Goal: Transaction & Acquisition: Purchase product/service

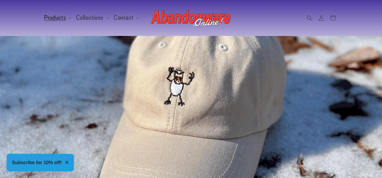
click at [68, 18] on icon at bounding box center [69, 19] width 3 height 2
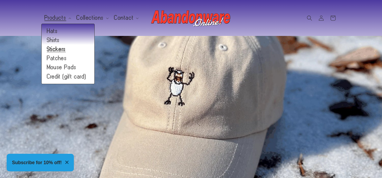
click at [53, 48] on link "Stickers" at bounding box center [68, 49] width 53 height 9
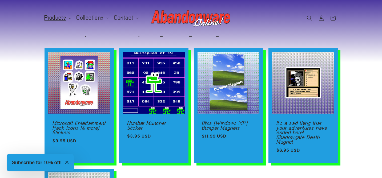
scroll to position [28, 0]
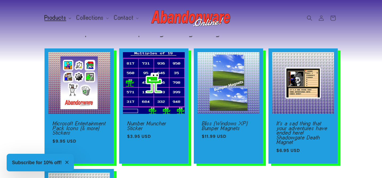
click at [68, 17] on summary "Products" at bounding box center [57, 17] width 32 height 11
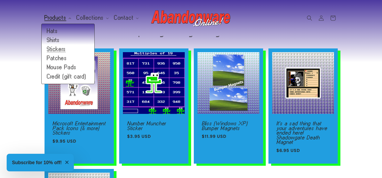
click at [55, 17] on span "Products" at bounding box center [55, 17] width 22 height 5
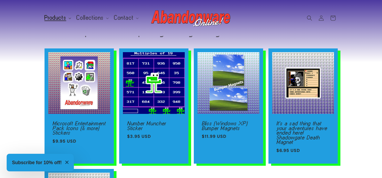
click at [51, 19] on span "Products" at bounding box center [55, 17] width 22 height 5
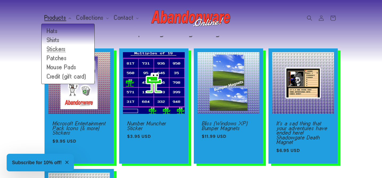
click at [51, 19] on span "Products" at bounding box center [55, 17] width 22 height 5
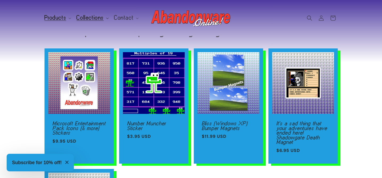
click at [88, 17] on span "Collections" at bounding box center [89, 17] width 27 height 5
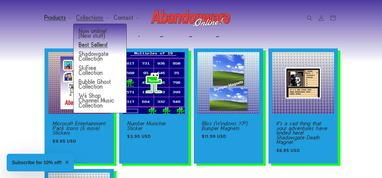
click at [88, 44] on link "Best Sellers!" at bounding box center [100, 44] width 53 height 9
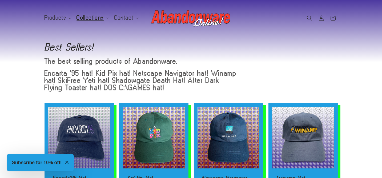
click at [104, 17] on summary "Collections" at bounding box center [92, 17] width 38 height 11
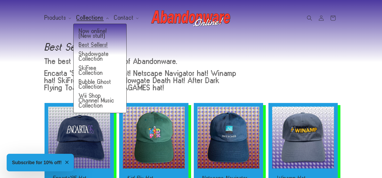
click at [104, 17] on summary "Collections" at bounding box center [92, 17] width 38 height 11
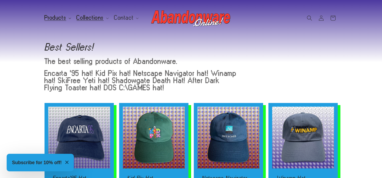
click at [68, 16] on summary "Products" at bounding box center [57, 17] width 32 height 11
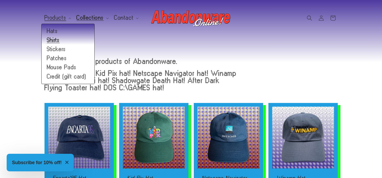
click at [62, 40] on link "Shirts" at bounding box center [68, 40] width 53 height 9
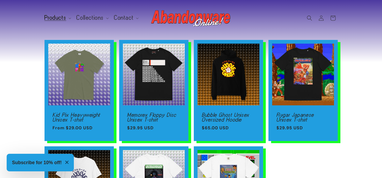
scroll to position [37, 0]
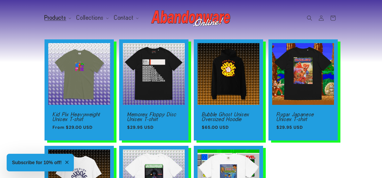
click at [68, 161] on icon "Close modal" at bounding box center [66, 162] width 3 height 3
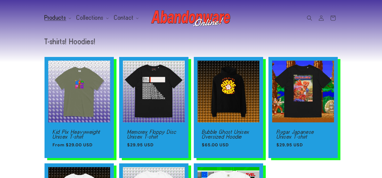
scroll to position [19, 0]
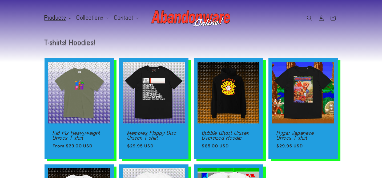
click at [67, 19] on summary "Products" at bounding box center [57, 17] width 32 height 11
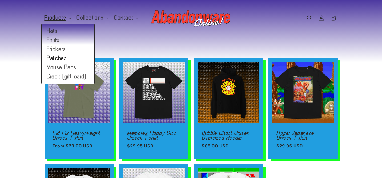
click at [57, 58] on link "Patches" at bounding box center [68, 58] width 53 height 9
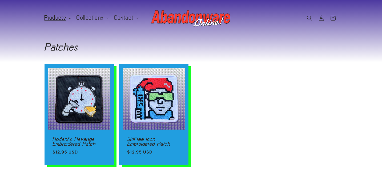
click at [69, 17] on summary "Products" at bounding box center [57, 17] width 32 height 11
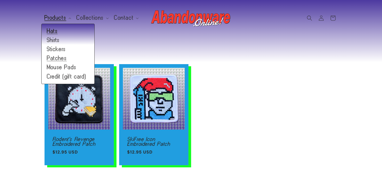
click at [53, 30] on link "Hats" at bounding box center [68, 31] width 53 height 9
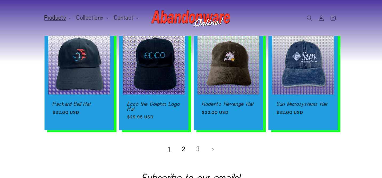
scroll to position [351, 0]
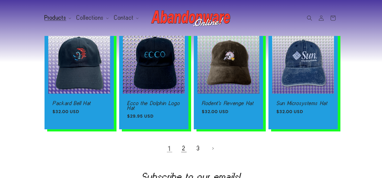
click at [187, 152] on link "2" at bounding box center [184, 149] width 12 height 12
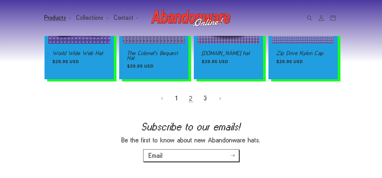
scroll to position [415, 0]
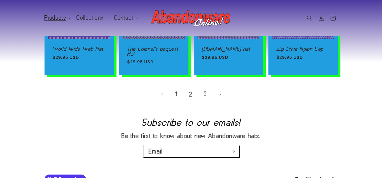
click at [204, 96] on link "3" at bounding box center [206, 94] width 12 height 12
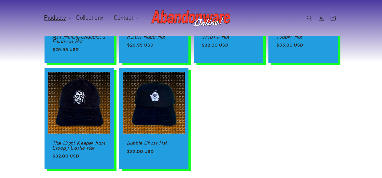
scroll to position [318, 0]
